Goal: Information Seeking & Learning: Find specific page/section

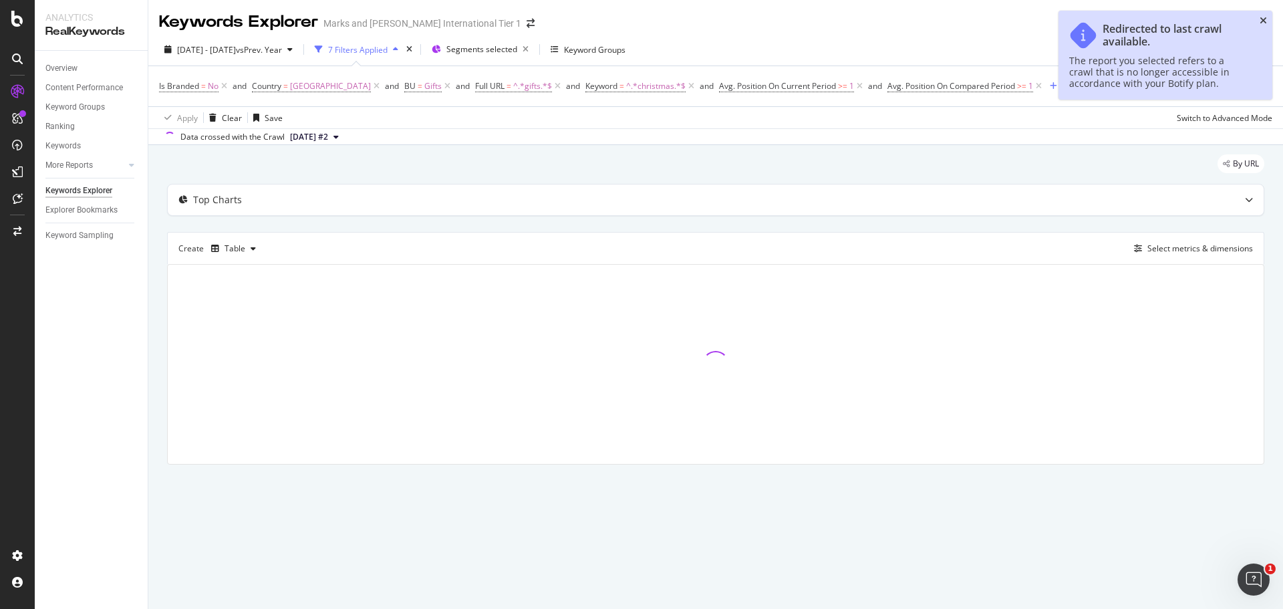
click at [1261, 22] on icon "close toast" at bounding box center [1263, 20] width 7 height 9
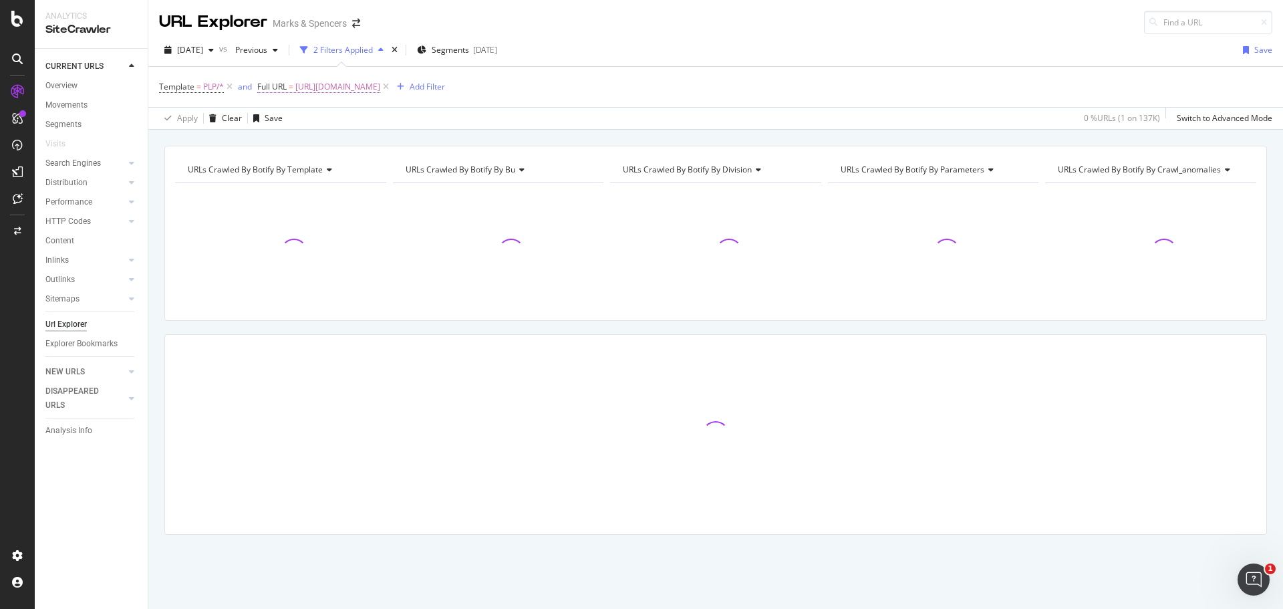
click at [335, 82] on span "[URL][DOMAIN_NAME]" at bounding box center [337, 87] width 85 height 19
click at [281, 116] on span "Equal to" at bounding box center [285, 117] width 30 height 11
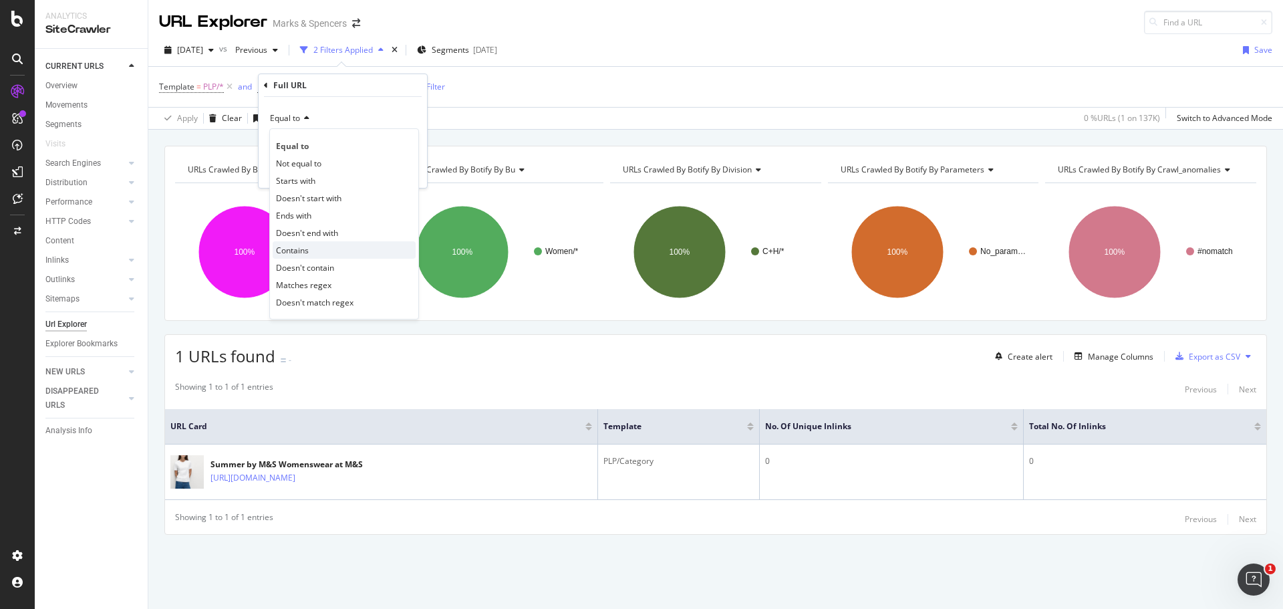
click at [316, 245] on div "Contains" at bounding box center [344, 249] width 143 height 17
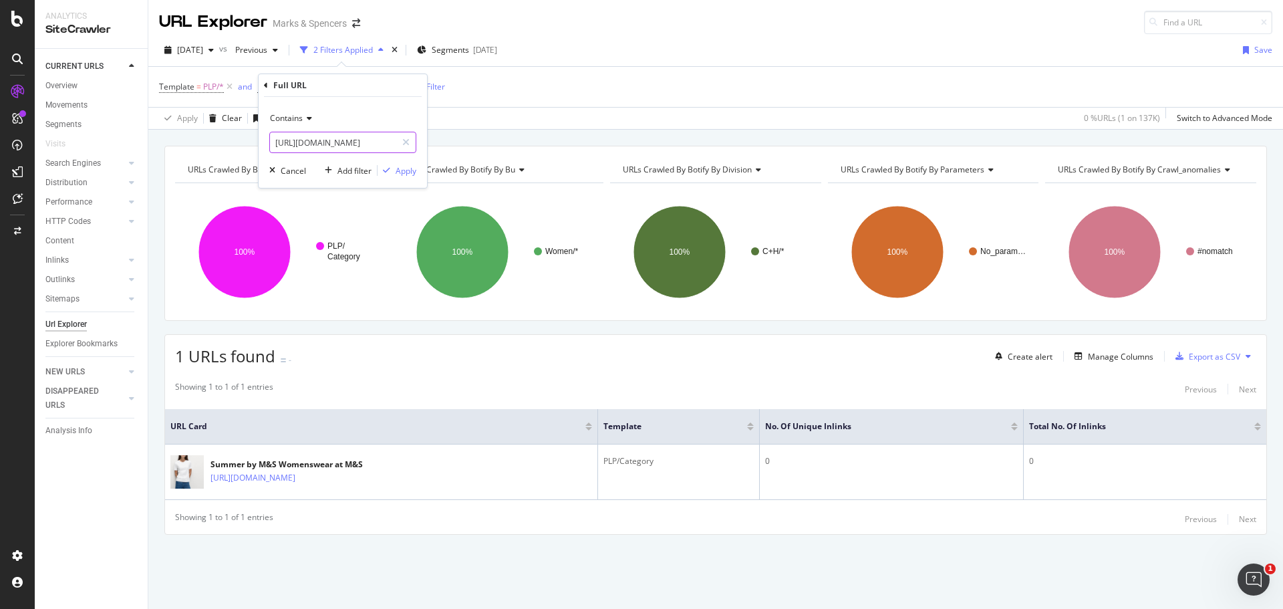
click at [354, 150] on input "[URL][DOMAIN_NAME]" at bounding box center [333, 142] width 126 height 21
type input "skiing"
click at [414, 174] on div "Apply" at bounding box center [406, 170] width 21 height 11
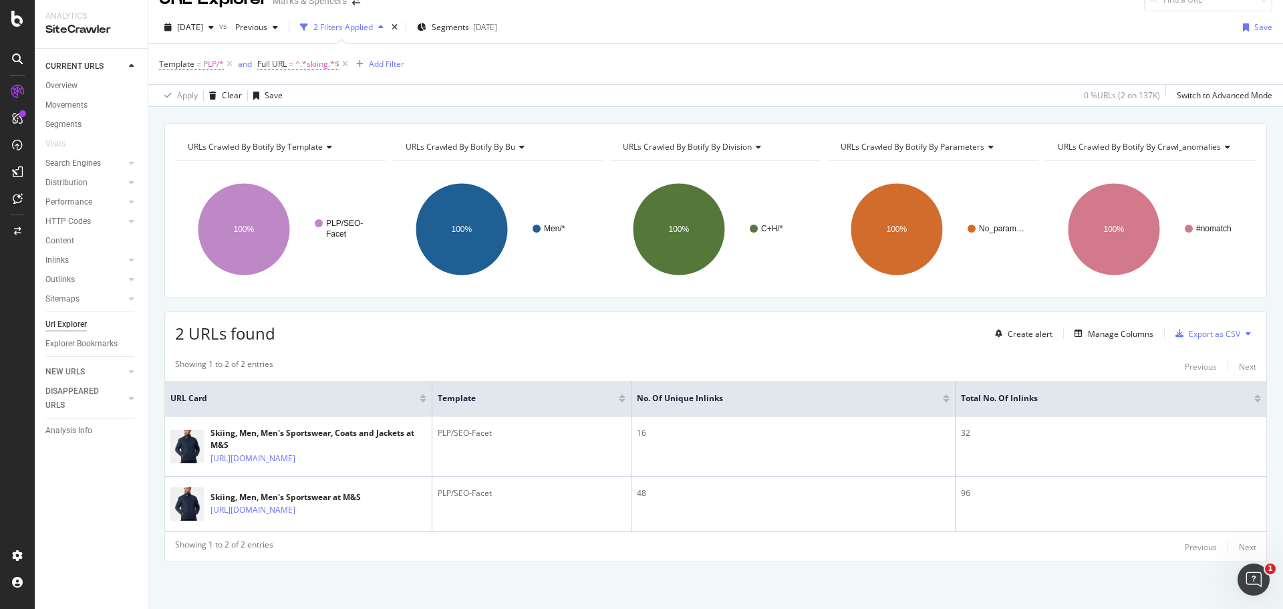
scroll to position [54, 0]
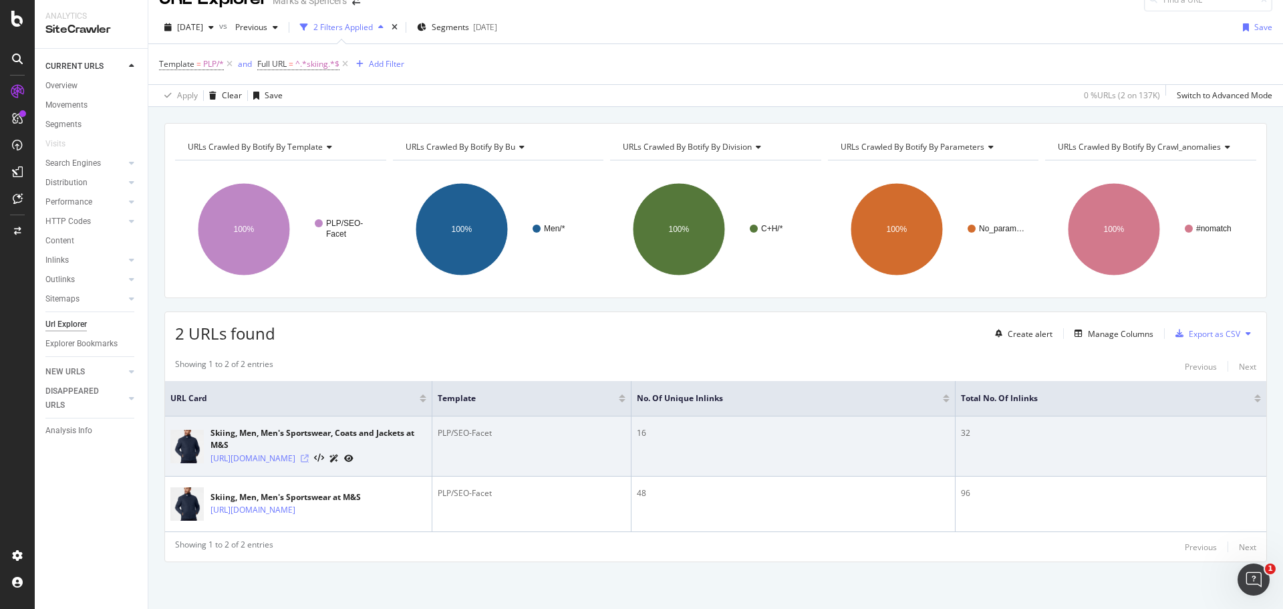
click at [309, 454] on icon at bounding box center [305, 458] width 8 height 8
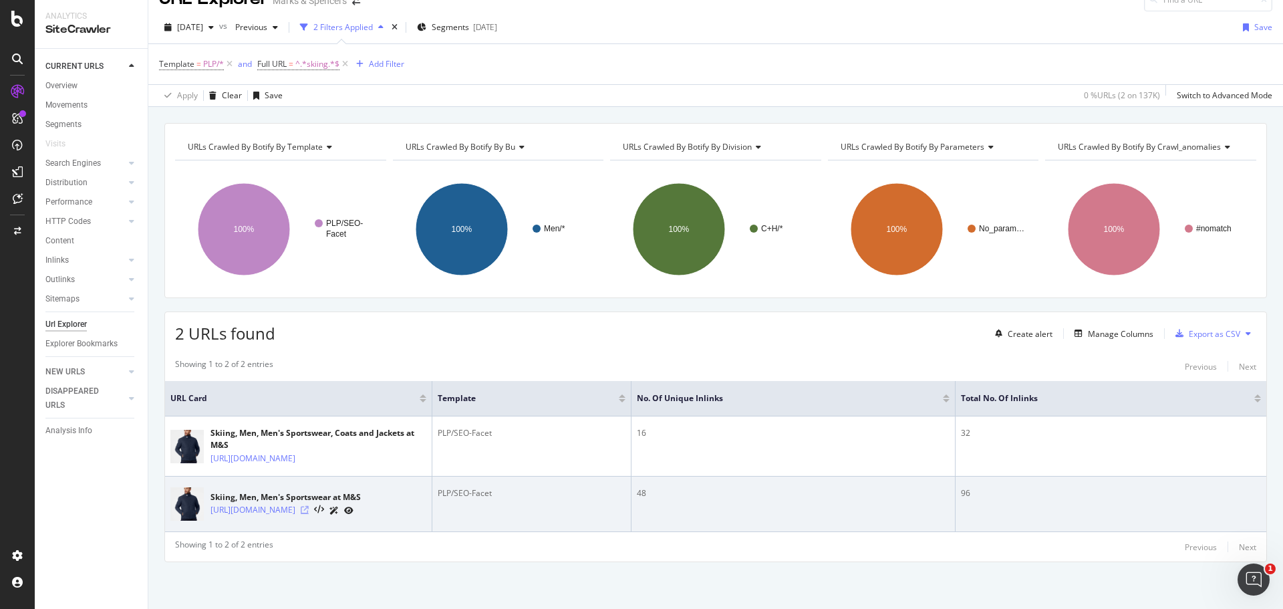
click at [309, 509] on icon at bounding box center [305, 510] width 8 height 8
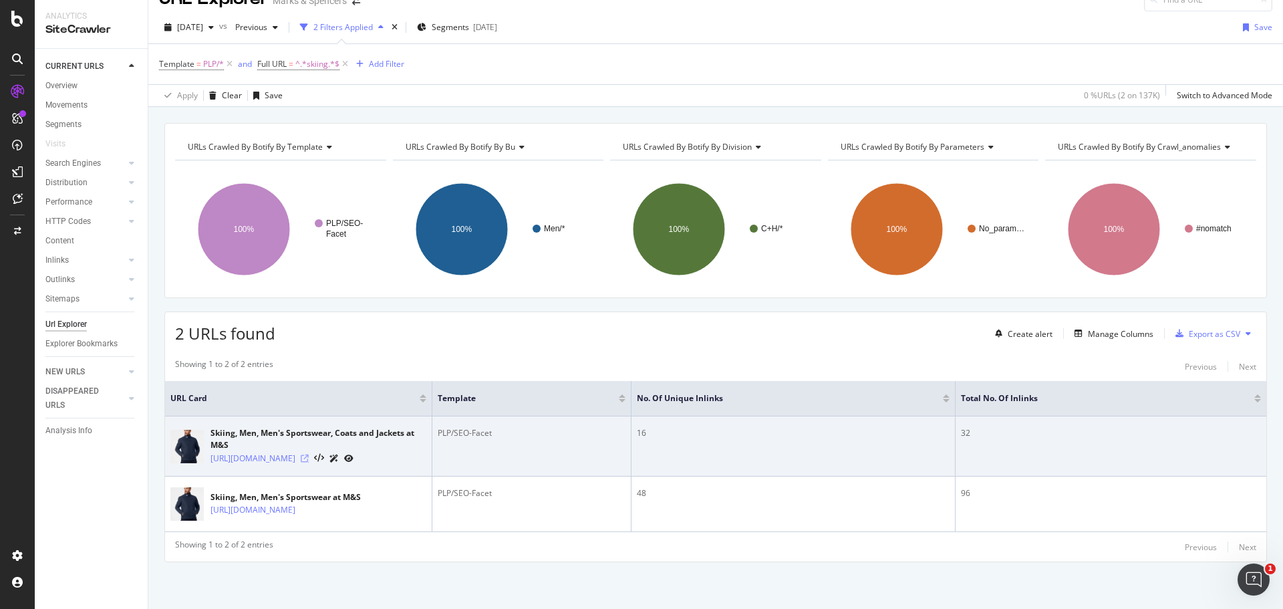
click at [309, 454] on icon at bounding box center [305, 458] width 8 height 8
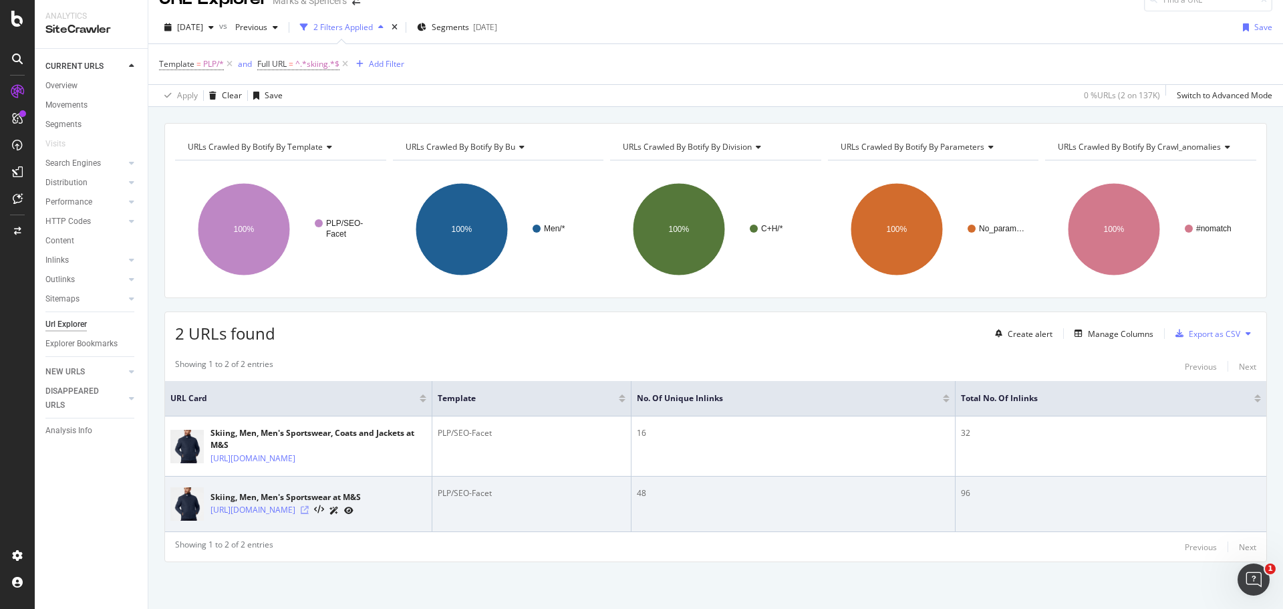
click at [309, 507] on icon at bounding box center [305, 510] width 8 height 8
